Goal: Information Seeking & Learning: Find specific fact

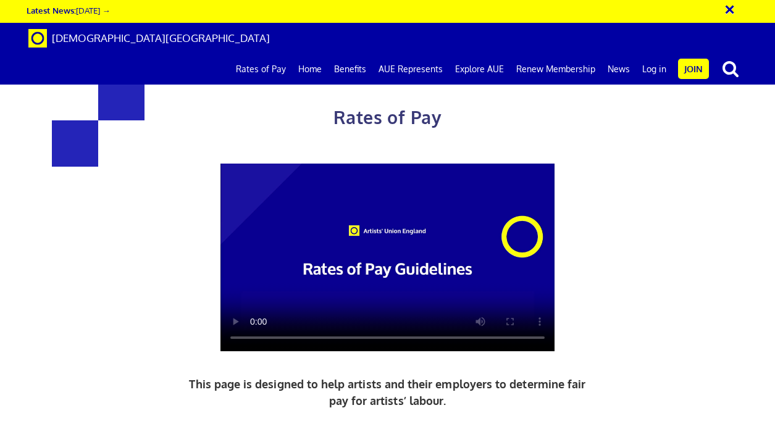
scroll to position [620, 0]
drag, startPoint x: 161, startPoint y: 169, endPoint x: 307, endPoint y: 247, distance: 166.1
copy div "£352.01 a day ½ £193.61 per ½ day £44.00 an hour 5+ years experience"
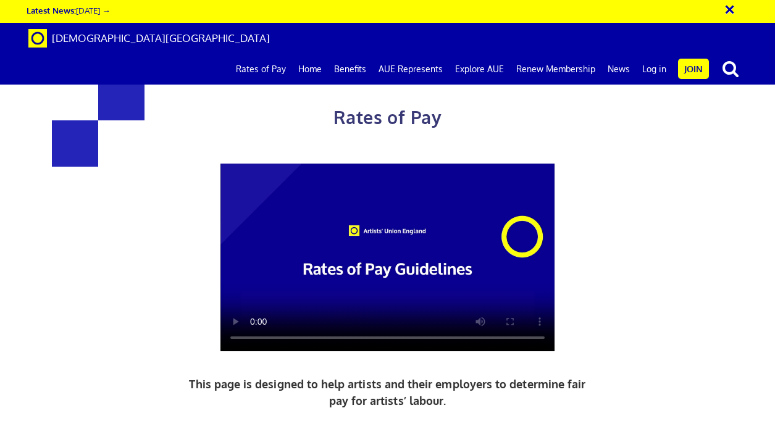
drag, startPoint x: 255, startPoint y: 254, endPoint x: 190, endPoint y: 250, distance: 65.6
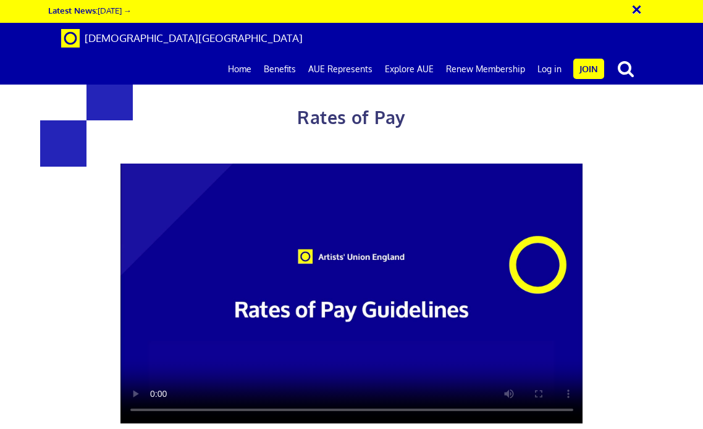
scroll to position [1658, 0]
